Goal: Task Accomplishment & Management: Complete application form

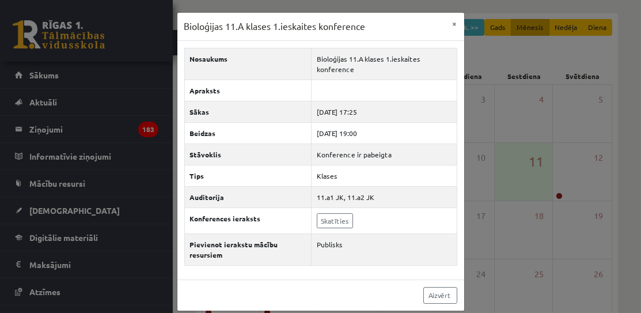
scroll to position [73, 0]
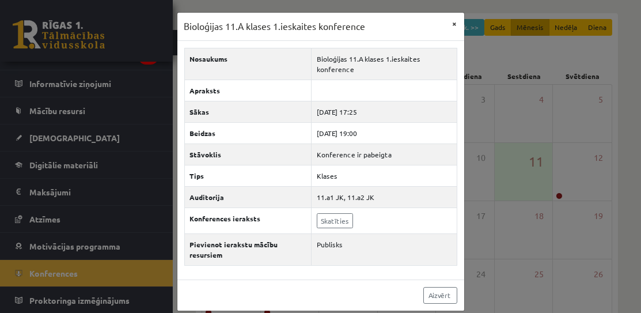
click at [453, 22] on button "×" at bounding box center [455, 24] width 18 height 22
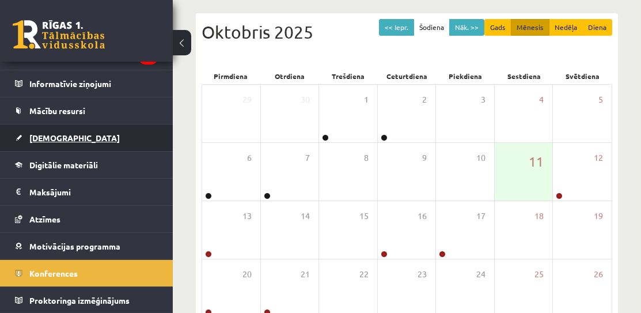
click at [53, 142] on link "[DEMOGRAPHIC_DATA]" at bounding box center [86, 137] width 143 height 26
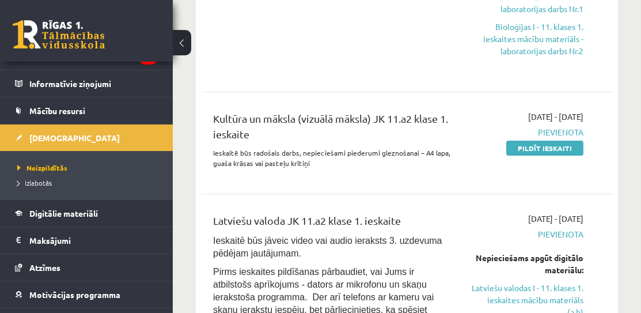
scroll to position [531, 0]
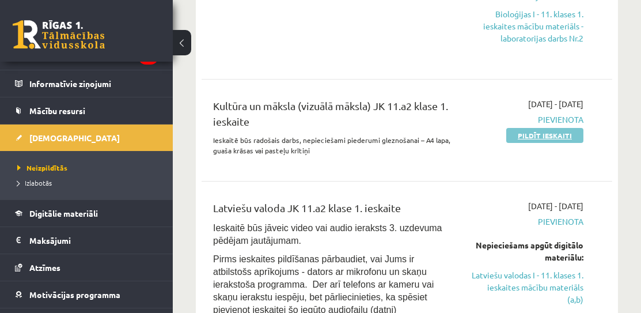
click at [566, 131] on link "Pildīt ieskaiti" at bounding box center [544, 135] width 77 height 15
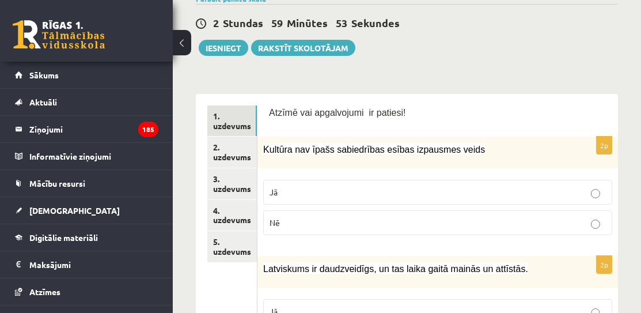
scroll to position [123, 0]
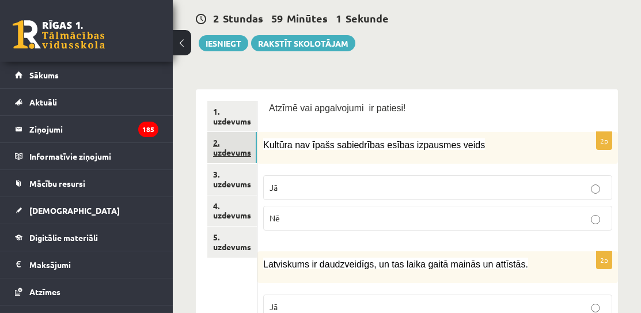
click at [245, 147] on link "2. uzdevums" at bounding box center [232, 147] width 50 height 31
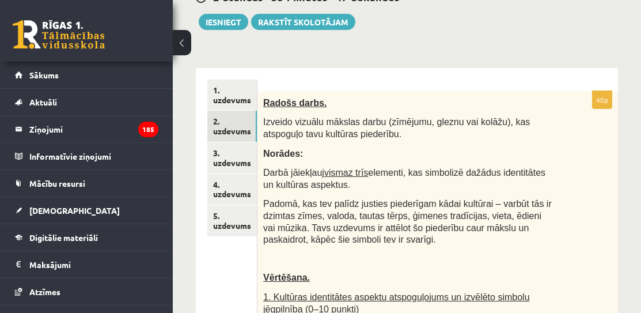
scroll to position [139, 0]
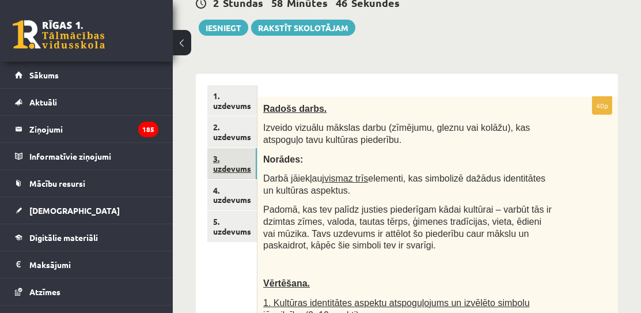
click at [230, 162] on link "3. uzdevums" at bounding box center [232, 163] width 50 height 31
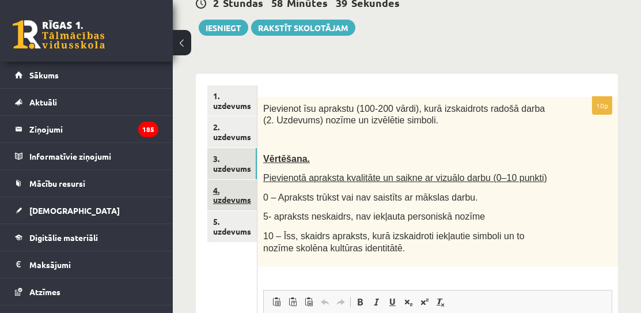
click at [218, 202] on link "4. uzdevums" at bounding box center [232, 195] width 50 height 31
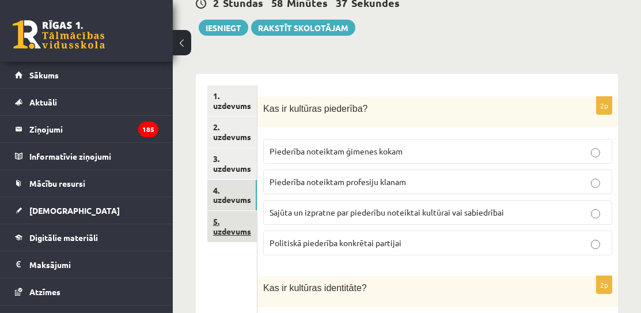
click at [222, 232] on link "5. uzdevums" at bounding box center [232, 226] width 50 height 31
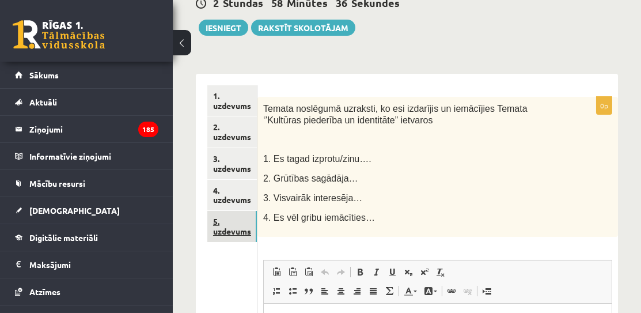
scroll to position [0, 0]
click at [236, 195] on link "4. uzdevums" at bounding box center [232, 195] width 50 height 31
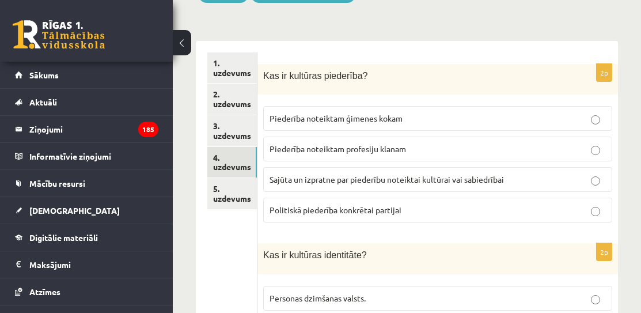
scroll to position [173, 0]
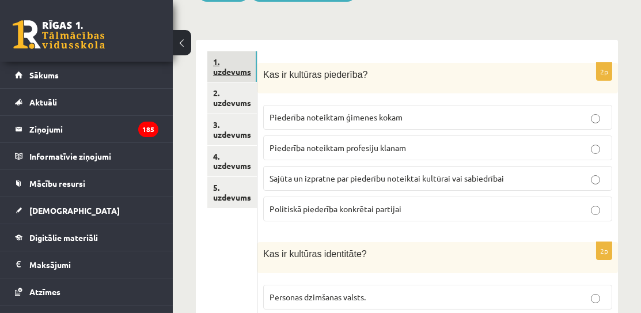
click at [218, 65] on link "1. uzdevums" at bounding box center [232, 66] width 50 height 31
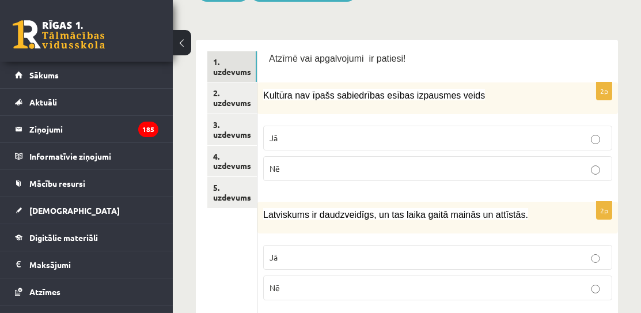
click at [278, 165] on span "Nē" at bounding box center [275, 168] width 10 height 10
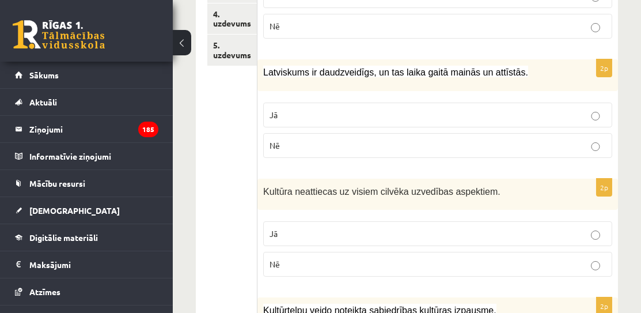
scroll to position [316, 0]
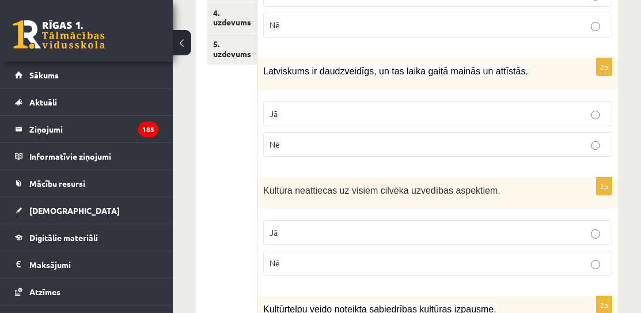
click at [355, 109] on p "Jā" at bounding box center [438, 114] width 336 height 12
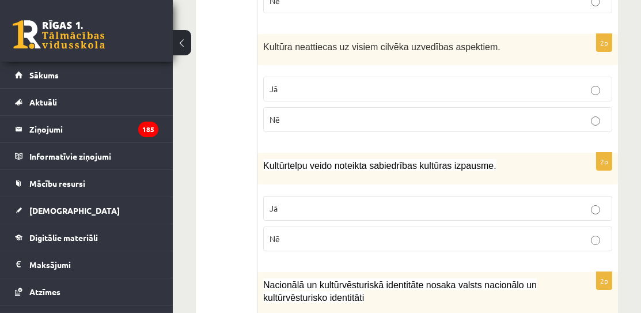
scroll to position [460, 0]
click at [321, 90] on p "Jā" at bounding box center [438, 89] width 336 height 12
click at [307, 207] on p "Jā" at bounding box center [438, 208] width 336 height 12
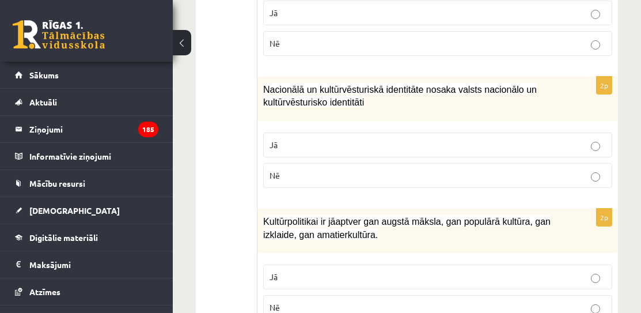
scroll to position [656, 0]
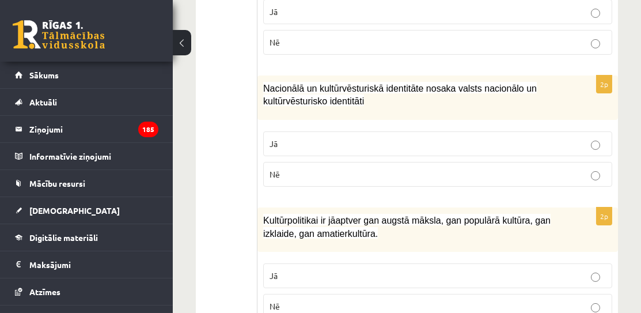
click at [326, 138] on p "Jā" at bounding box center [438, 144] width 336 height 12
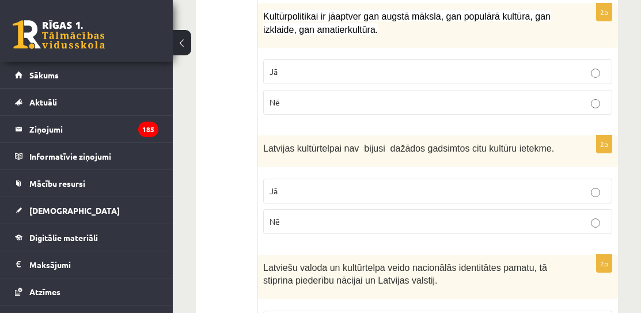
scroll to position [862, 0]
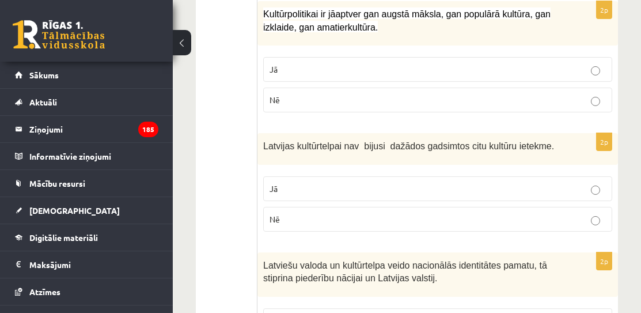
click at [316, 65] on p "Jā" at bounding box center [438, 69] width 336 height 12
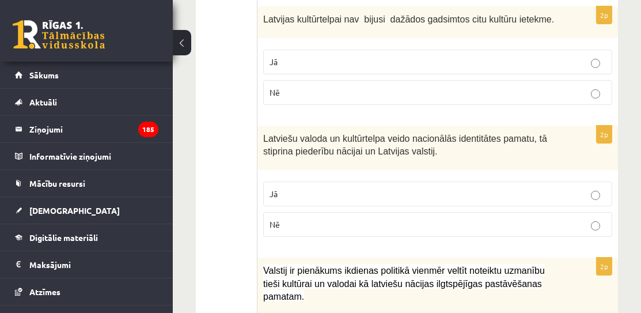
scroll to position [1016, 0]
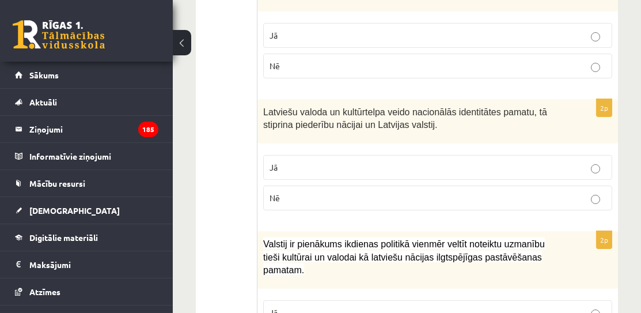
click at [312, 60] on p "Nē" at bounding box center [438, 66] width 336 height 12
click at [300, 161] on p "Jā" at bounding box center [438, 167] width 336 height 12
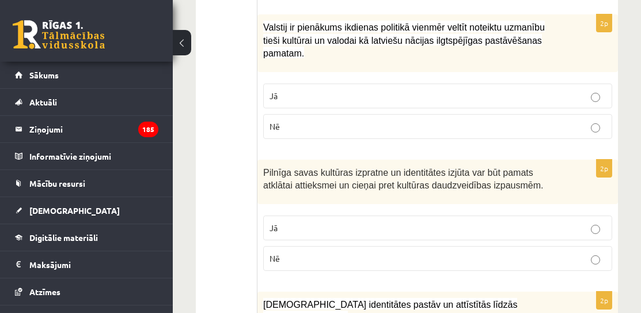
scroll to position [1228, 0]
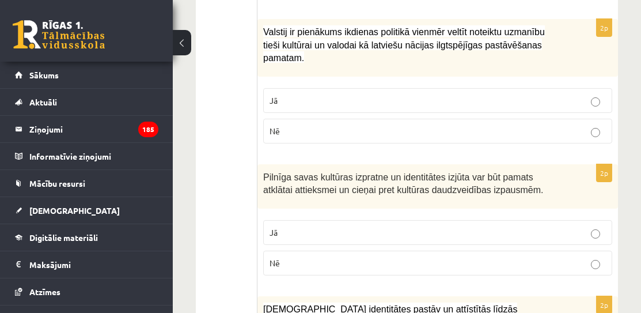
click at [331, 96] on label "Jā" at bounding box center [437, 100] width 349 height 25
click at [285, 226] on p "Jā" at bounding box center [438, 232] width 336 height 12
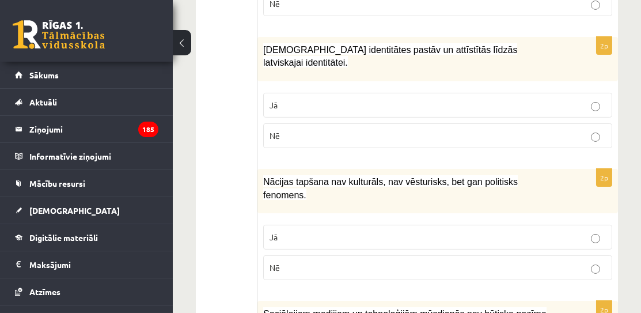
scroll to position [1486, 0]
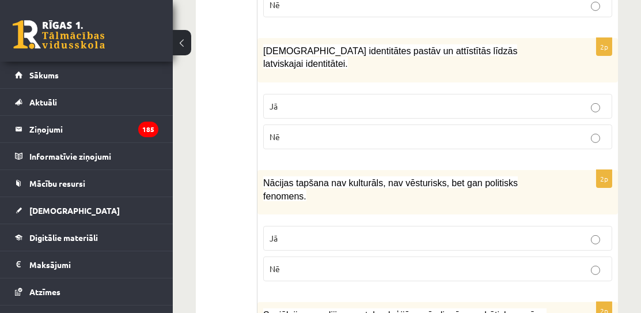
click at [317, 100] on p "Jā" at bounding box center [438, 106] width 336 height 12
click at [286, 263] on p "Nē" at bounding box center [438, 269] width 336 height 12
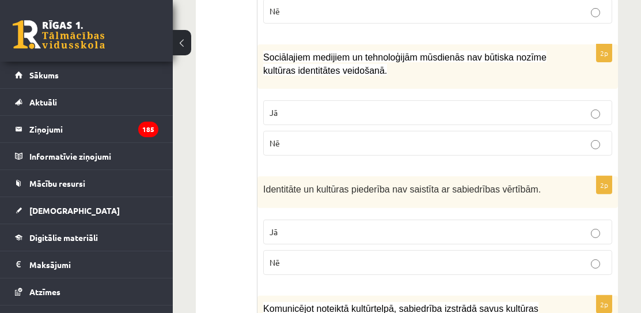
scroll to position [1747, 0]
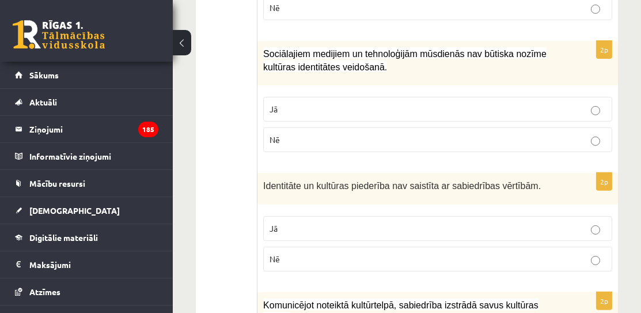
click at [304, 130] on label "Nē" at bounding box center [437, 139] width 349 height 25
click at [307, 253] on p "Nē" at bounding box center [438, 259] width 336 height 12
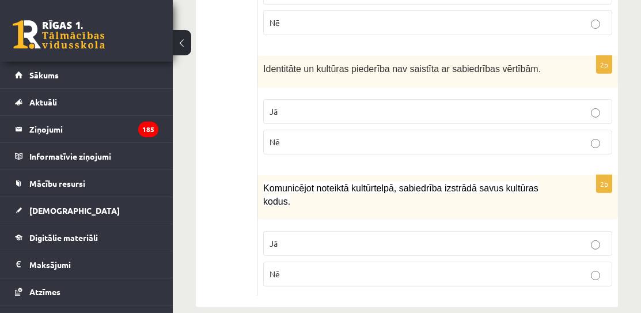
scroll to position [1863, 0]
click at [272, 238] on span "Jā" at bounding box center [274, 243] width 8 height 10
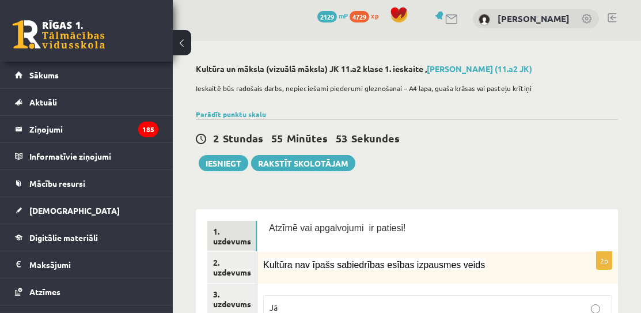
scroll to position [28, 0]
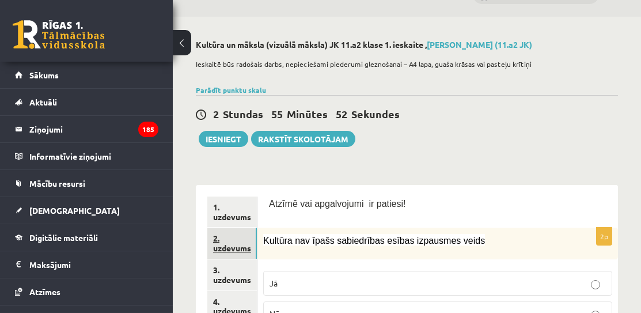
click at [234, 234] on link "2. uzdevums" at bounding box center [232, 243] width 50 height 31
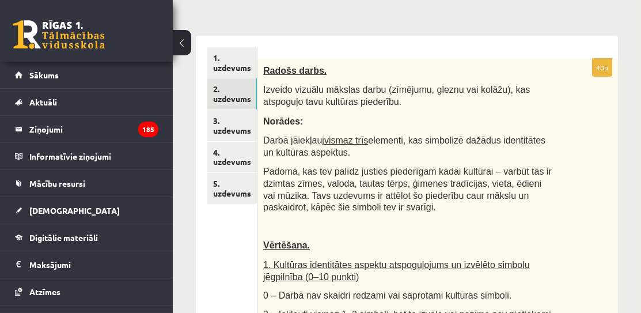
scroll to position [180, 0]
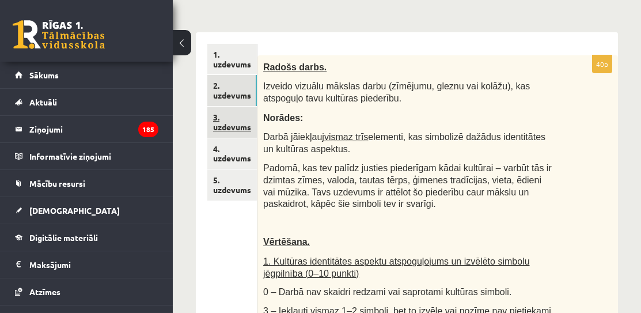
click at [223, 120] on link "3. uzdevums" at bounding box center [232, 122] width 50 height 31
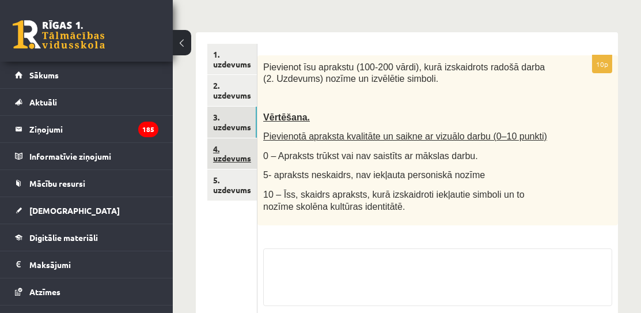
click at [236, 153] on link "4. uzdevums" at bounding box center [232, 153] width 50 height 31
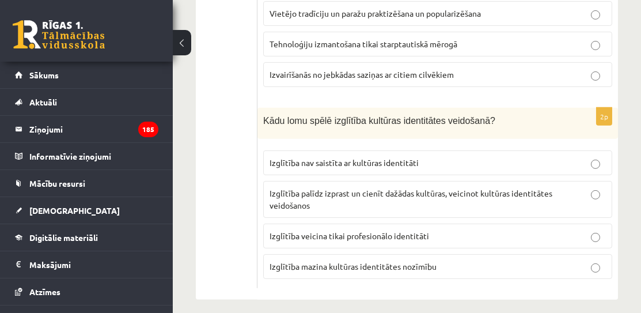
scroll to position [1779, 0]
click at [365, 189] on span "Izglītība palīdz izprast un cienīt dažādas kultūras, veicinot kultūras identitā…" at bounding box center [411, 200] width 283 height 22
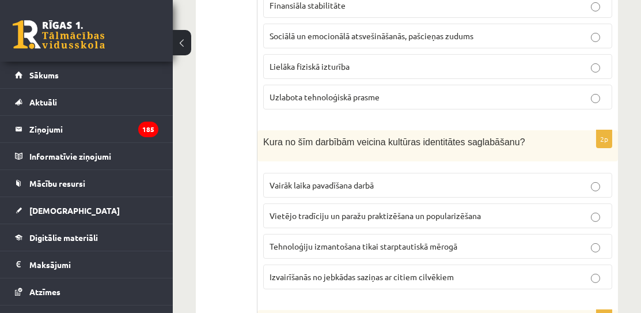
scroll to position [1579, 0]
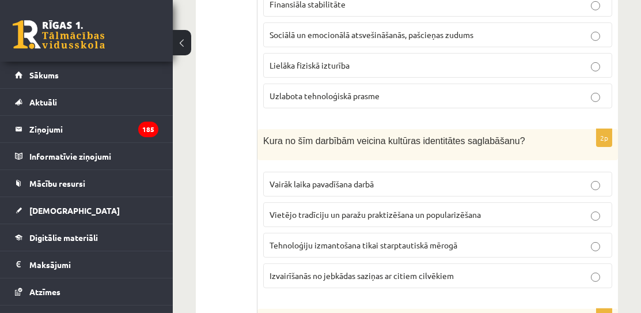
click at [342, 209] on span "Vietējo tradīciju un paražu praktizēšana un popularizēšana" at bounding box center [375, 214] width 211 height 10
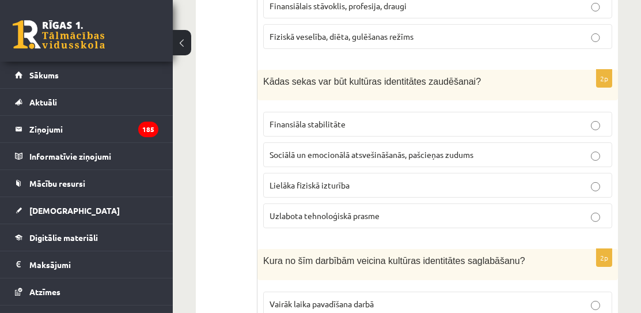
scroll to position [1459, 0]
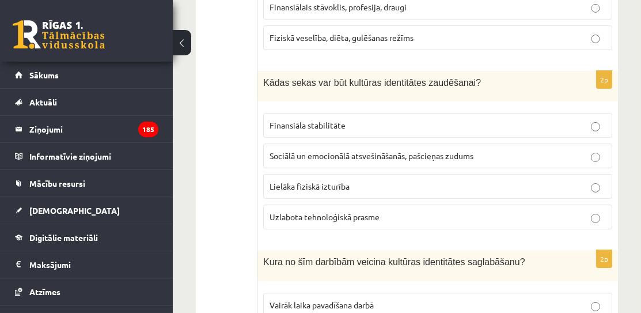
click at [350, 150] on span "Sociālā un emocionālā atsvešināšanās, pašcieņas zudums" at bounding box center [372, 155] width 204 height 10
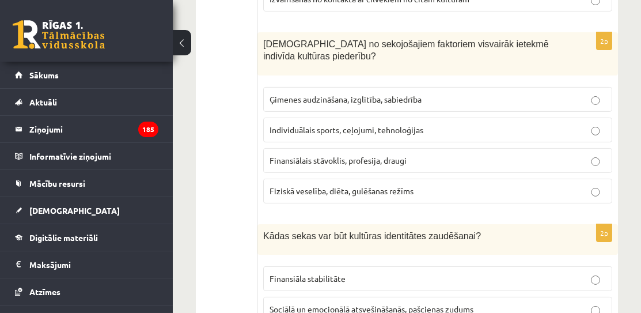
scroll to position [1299, 0]
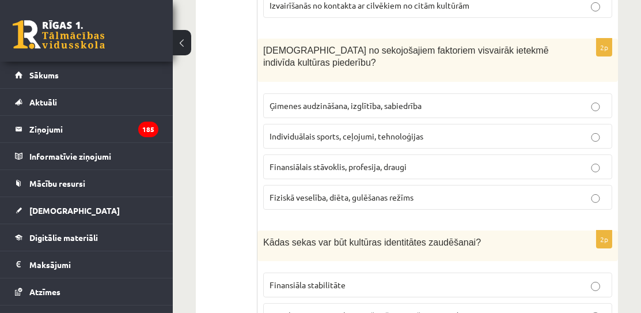
click at [357, 103] on p "Ģimenes audzināšana, izglītība, sabiedrība" at bounding box center [438, 106] width 336 height 12
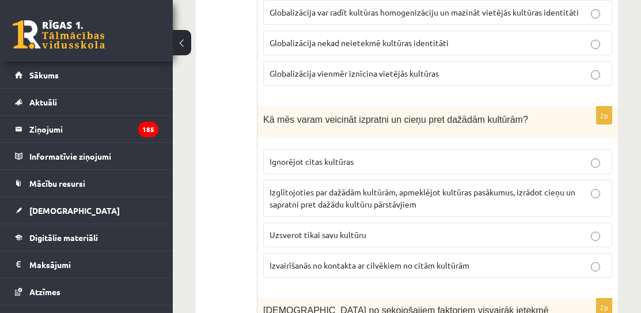
scroll to position [1040, 0]
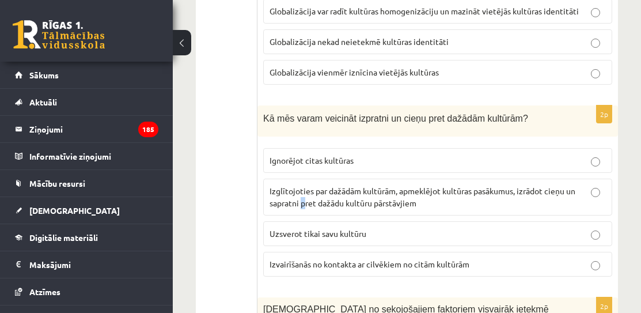
click at [304, 190] on p "Izglītojoties par dažādām kultūrām, apmeklējot kultūras pasākumus, izrādot cieņ…" at bounding box center [438, 197] width 336 height 24
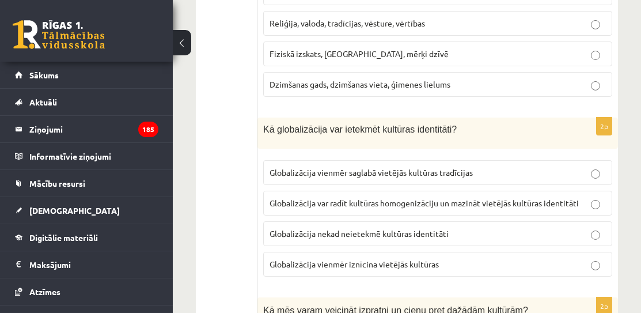
scroll to position [848, 0]
click at [322, 200] on span "Globalizācija var radīt kultūras homogenizāciju un mazināt vietējās kultūras id…" at bounding box center [424, 203] width 309 height 10
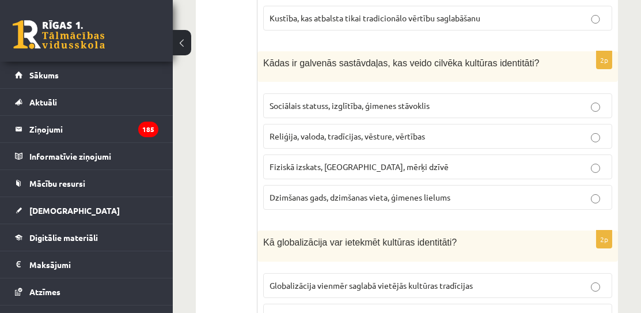
scroll to position [726, 0]
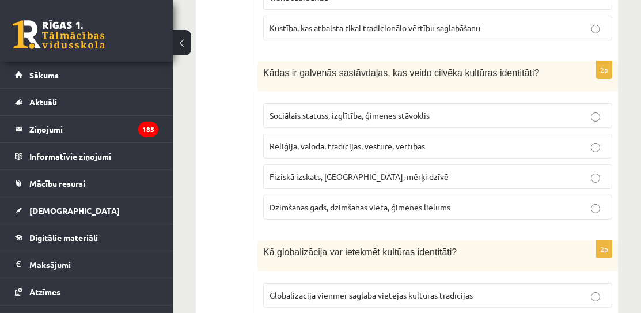
click at [372, 145] on span "Reliģija, valoda, tradīcijas, vēsture, vērtības" at bounding box center [348, 146] width 156 height 10
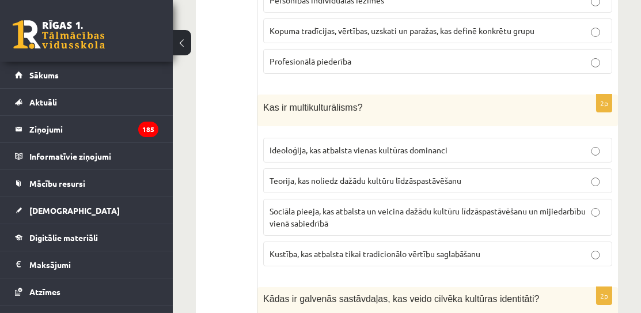
scroll to position [496, 0]
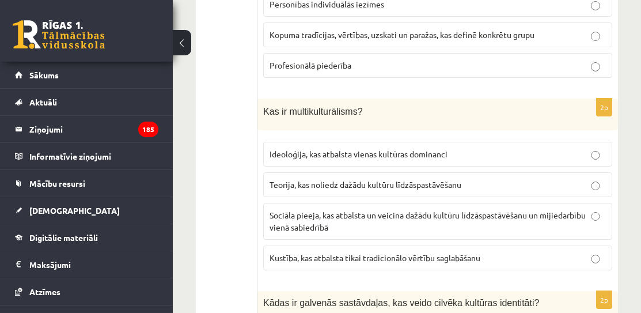
click at [364, 219] on p "Sociāla pieeja, kas atbalsta un veicina dažādu kultūru līdzāspastāvēšanu un mij…" at bounding box center [438, 221] width 336 height 24
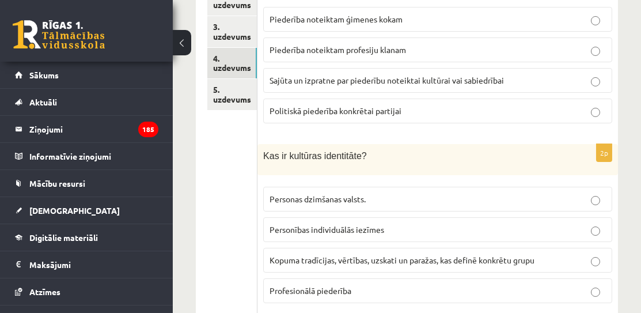
scroll to position [280, 0]
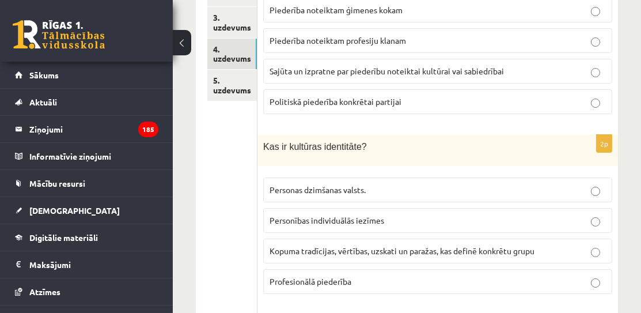
click at [350, 245] on span "Kopuma tradīcijas, vērtības, uzskati un paražas, kas definē konkrētu grupu" at bounding box center [402, 250] width 265 height 10
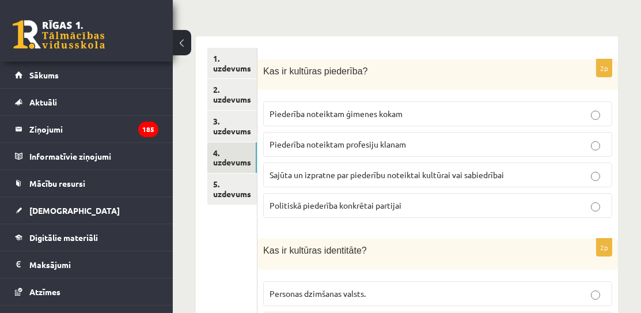
scroll to position [176, 0]
click at [449, 181] on label "Sajūta un izpratne par piederību noteiktai kultūrai vai sabiedrībai" at bounding box center [437, 175] width 349 height 25
click at [239, 119] on link "3. uzdevums" at bounding box center [232, 126] width 50 height 31
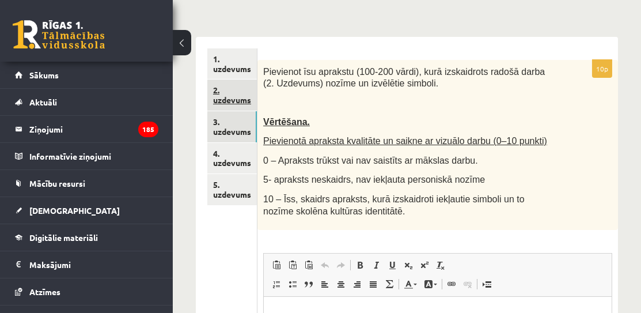
scroll to position [0, 0]
click at [232, 86] on link "2. uzdevums" at bounding box center [232, 94] width 50 height 31
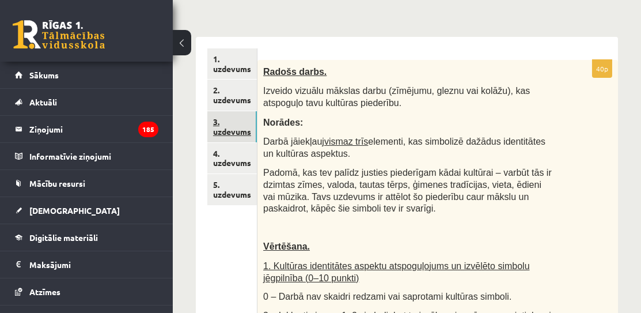
click at [238, 126] on link "3. uzdevums" at bounding box center [232, 126] width 50 height 31
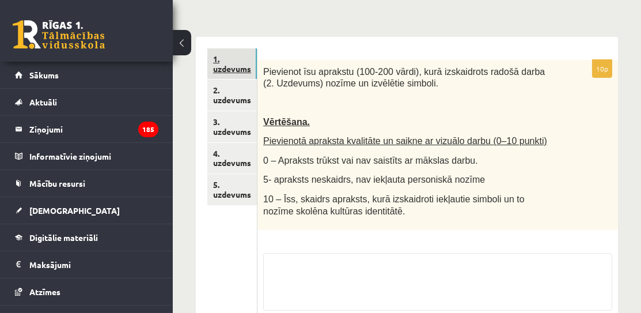
click at [222, 63] on link "1. uzdevums" at bounding box center [232, 63] width 50 height 31
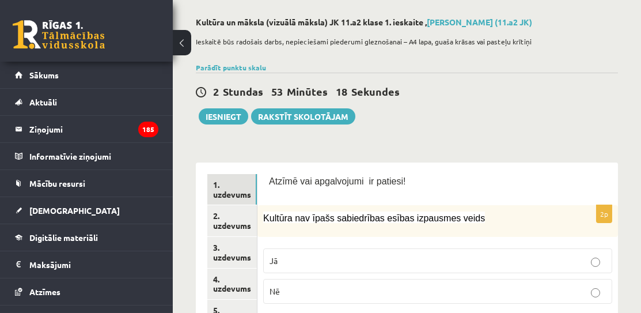
scroll to position [26, 0]
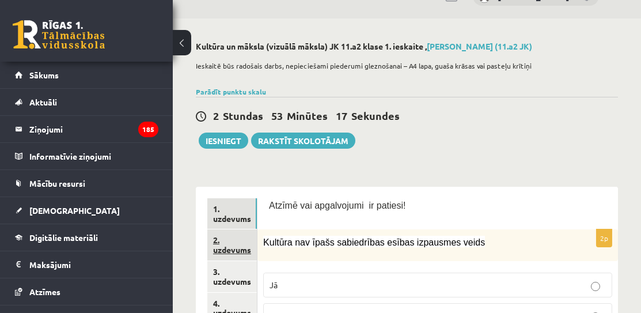
click at [236, 241] on link "2. uzdevums" at bounding box center [232, 244] width 50 height 31
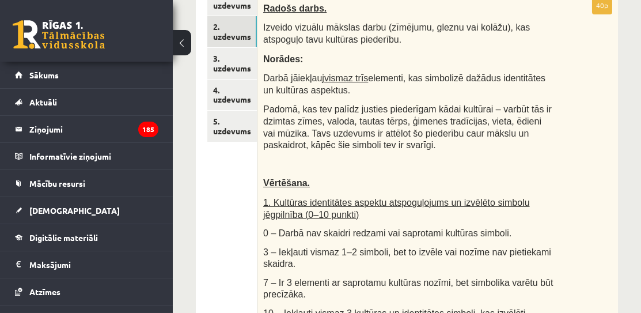
scroll to position [238, 0]
click at [236, 64] on link "3. uzdevums" at bounding box center [232, 63] width 50 height 31
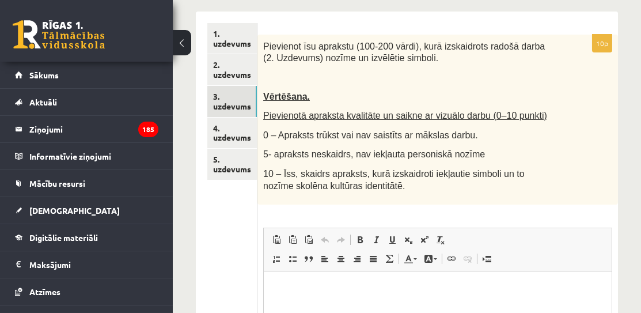
scroll to position [199, 0]
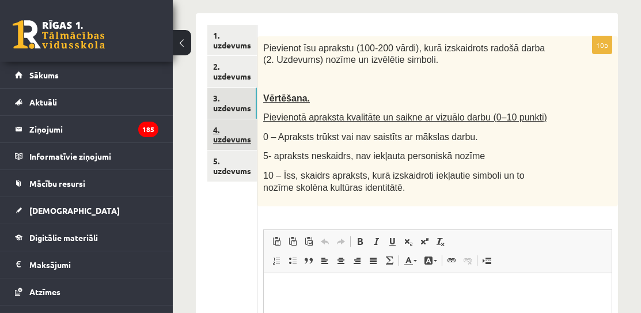
click at [221, 134] on link "4. uzdevums" at bounding box center [232, 134] width 50 height 31
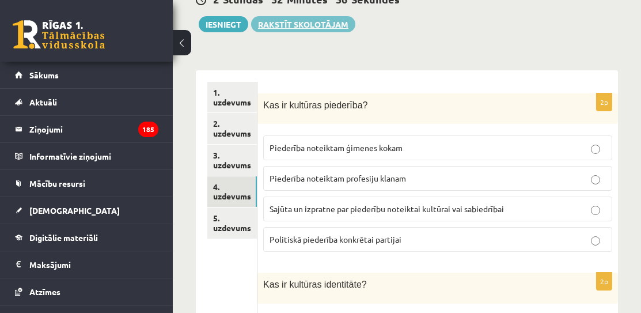
scroll to position [146, 0]
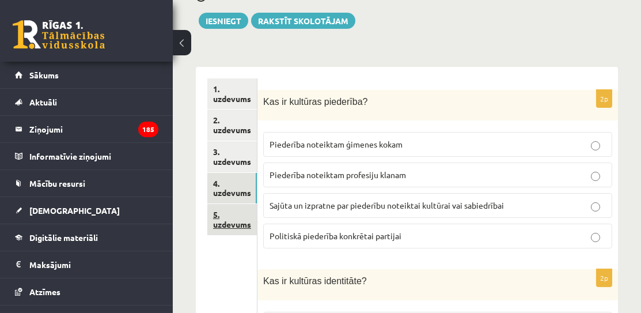
click at [223, 225] on link "5. uzdevums" at bounding box center [232, 219] width 50 height 31
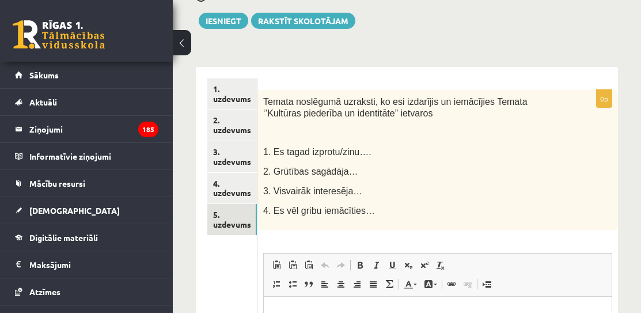
scroll to position [0, 0]
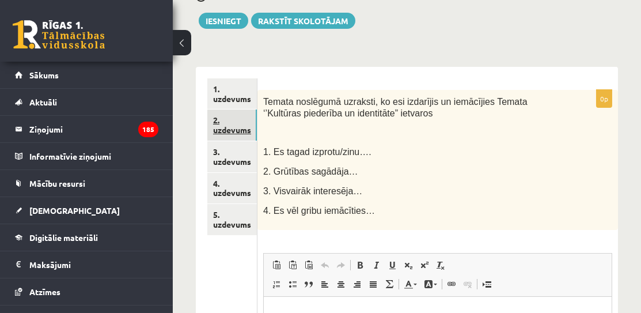
click at [245, 122] on link "2. uzdevums" at bounding box center [232, 124] width 50 height 31
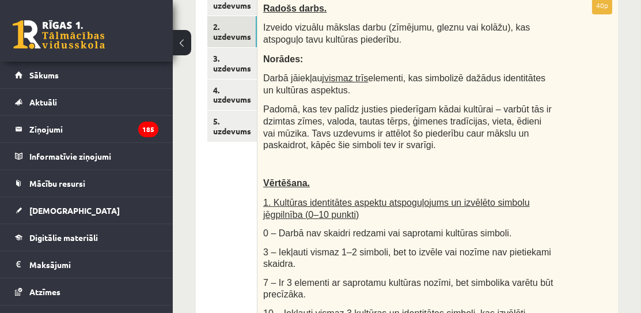
scroll to position [234, 0]
